Goal: Information Seeking & Learning: Compare options

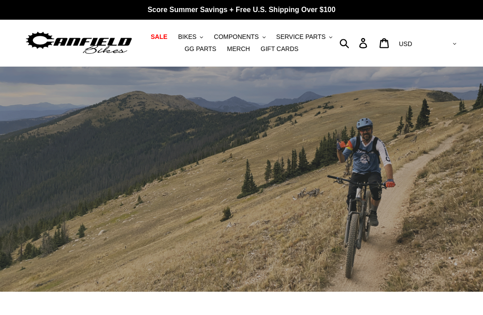
click at [197, 38] on span "BIKES" at bounding box center [187, 37] width 18 height 8
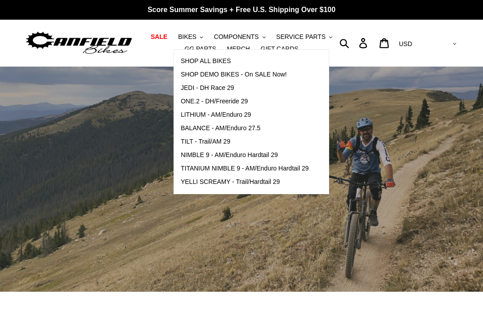
click at [270, 154] on span "NIMBLE 9 - AM/Enduro Hardtail 29" at bounding box center [229, 155] width 97 height 8
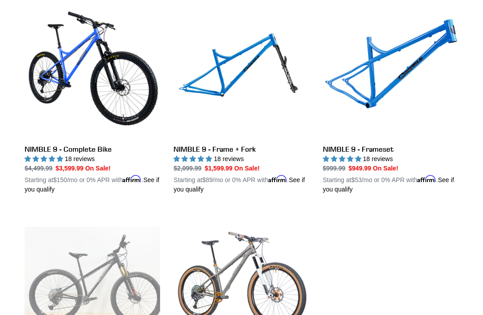
scroll to position [265, 0]
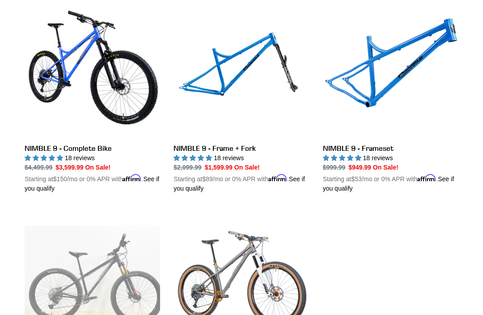
click at [282, 67] on link "NIMBLE 9 - Frame + Fork" at bounding box center [242, 98] width 136 height 192
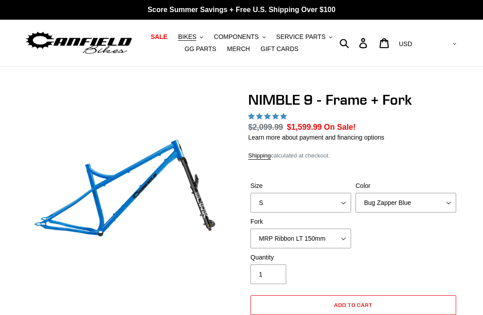
select select "highest-rating"
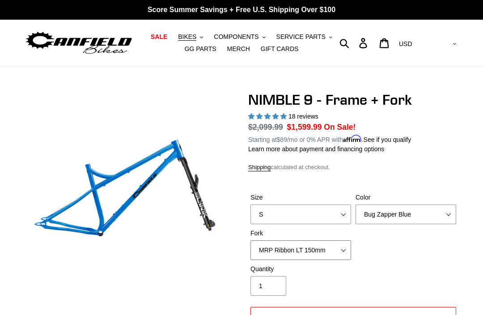
click at [345, 240] on select "MRP Ribbon LT 150mm Fox 36 Factory Grip X 150mm (Special Order) RockShox Lyrik …" at bounding box center [301, 250] width 101 height 20
click at [193, 40] on span "BIKES" at bounding box center [187, 37] width 18 height 8
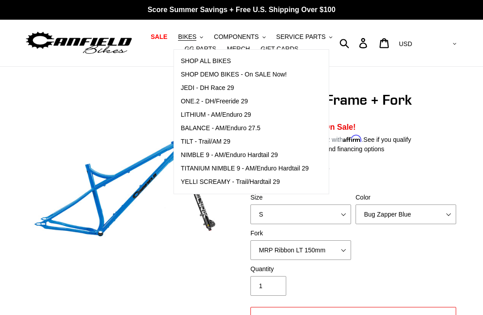
click at [189, 138] on span "TILT - Trail/AM 29" at bounding box center [206, 142] width 50 height 8
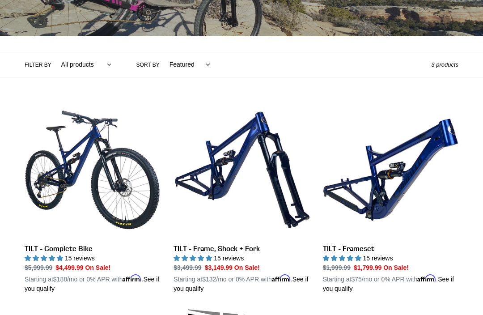
scroll to position [165, 0]
click at [193, 183] on link "TILT - Frame, Shock + Fork" at bounding box center [242, 198] width 136 height 192
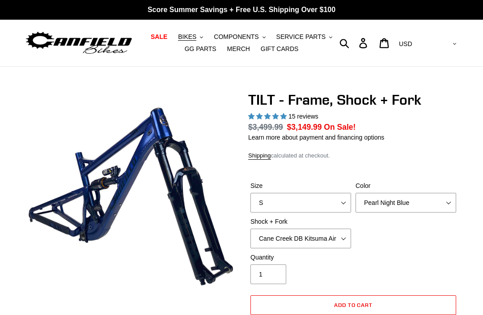
select select "highest-rating"
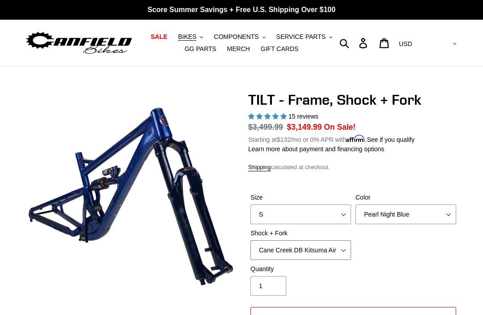
click at [349, 253] on select "Cane Creek DB Kitsuma Air + Helm MKII 140mm Cane Creek DB Kitsuma Air + Fox 36 …" at bounding box center [301, 250] width 101 height 20
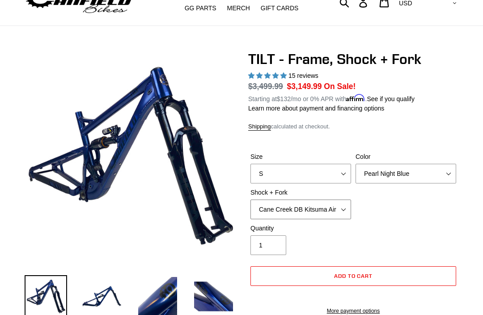
scroll to position [36, 0]
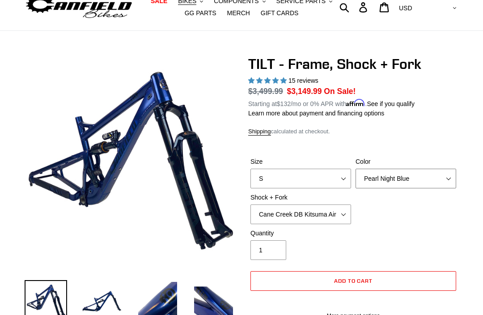
click at [447, 179] on select "Pearl Night Blue" at bounding box center [406, 179] width 101 height 20
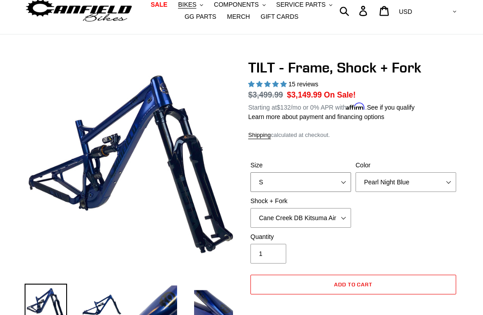
click at [340, 183] on select "S M L XL" at bounding box center [301, 182] width 101 height 20
select select "XL"
click at [198, 5] on button "BIKES .cls-1{fill:#231f20}" at bounding box center [191, 5] width 34 height 12
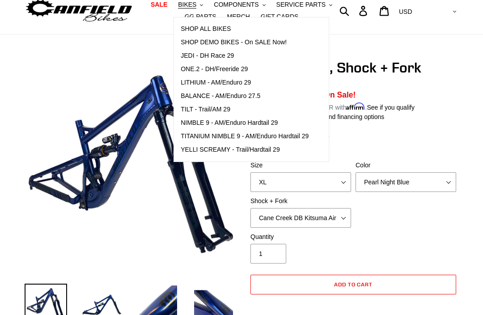
click at [237, 122] on span "NIMBLE 9 - AM/Enduro Hardtail 29" at bounding box center [229, 123] width 97 height 8
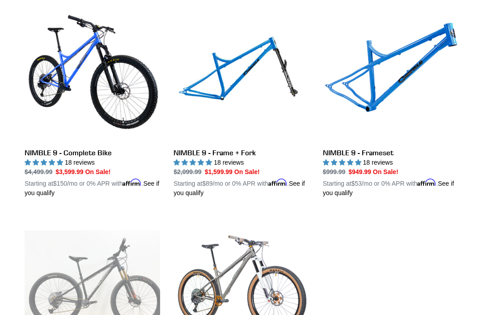
scroll to position [240, 0]
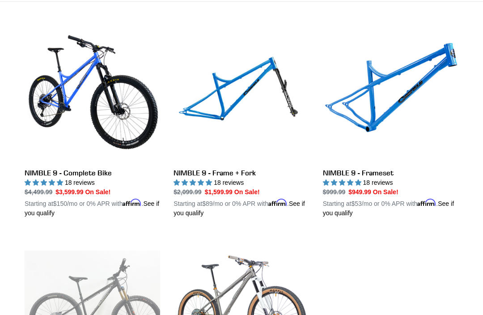
click at [382, 101] on link "NIMBLE 9 - Frameset" at bounding box center [391, 123] width 136 height 192
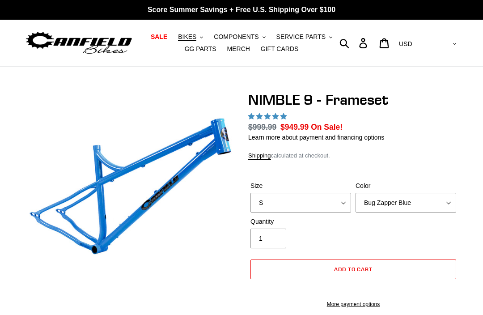
select select "highest-rating"
